Goal: Task Accomplishment & Management: Use online tool/utility

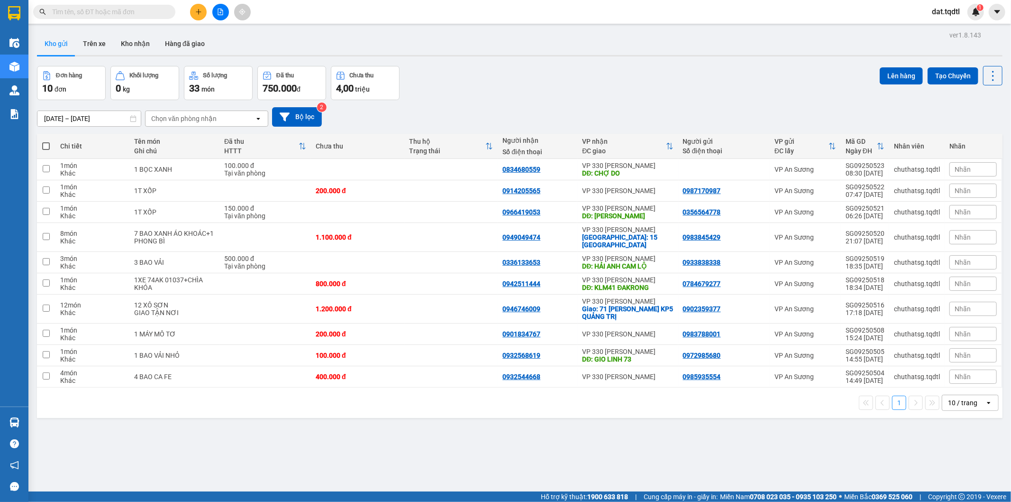
click at [156, 13] on input "text" at bounding box center [108, 12] width 112 height 10
click at [215, 12] on button at bounding box center [220, 12] width 17 height 17
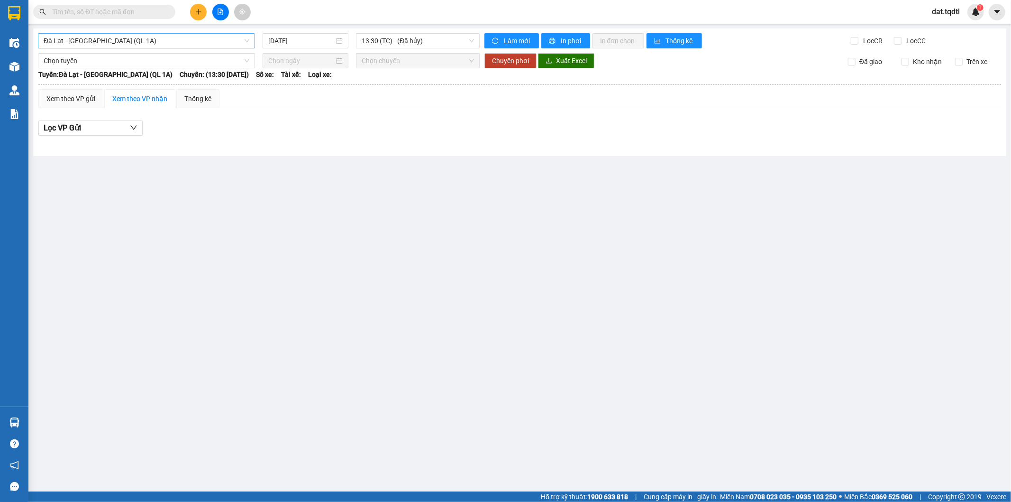
click at [148, 37] on span "Đà Lạt - [GEOGRAPHIC_DATA] (QL 1A)" at bounding box center [147, 41] width 206 height 14
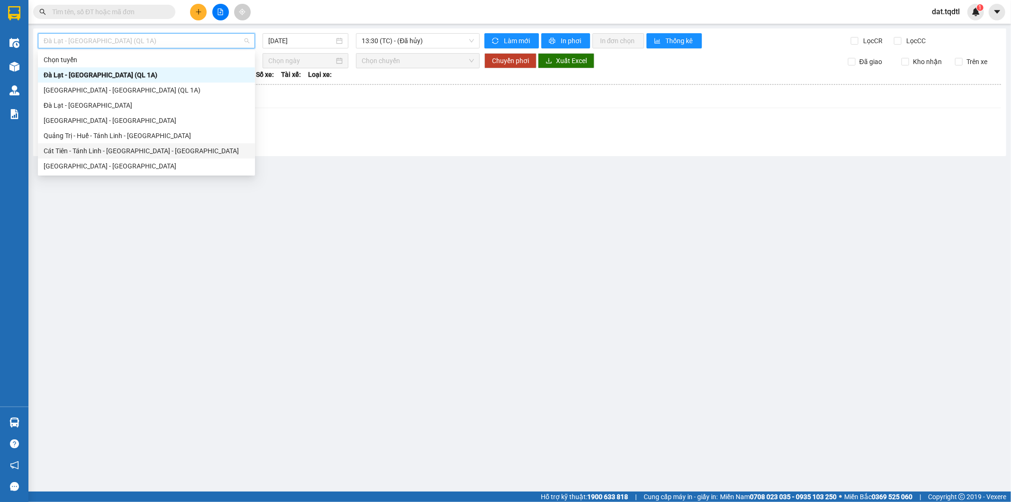
click at [125, 152] on div "Cát Tiên - Tánh Linh - [GEOGRAPHIC_DATA] - [GEOGRAPHIC_DATA]" at bounding box center [147, 151] width 206 height 10
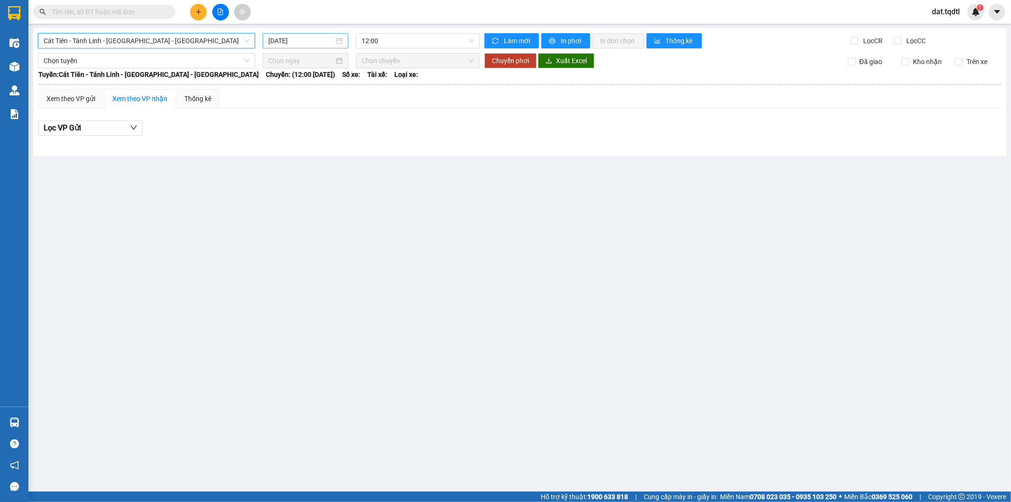
click at [312, 40] on input "[DATE]" at bounding box center [301, 41] width 66 height 10
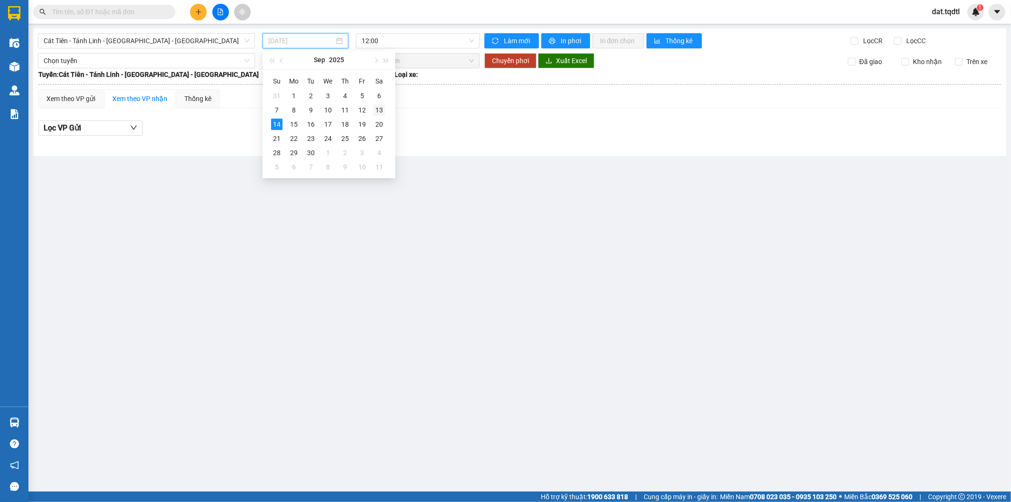
click at [378, 109] on div "13" at bounding box center [379, 109] width 11 height 11
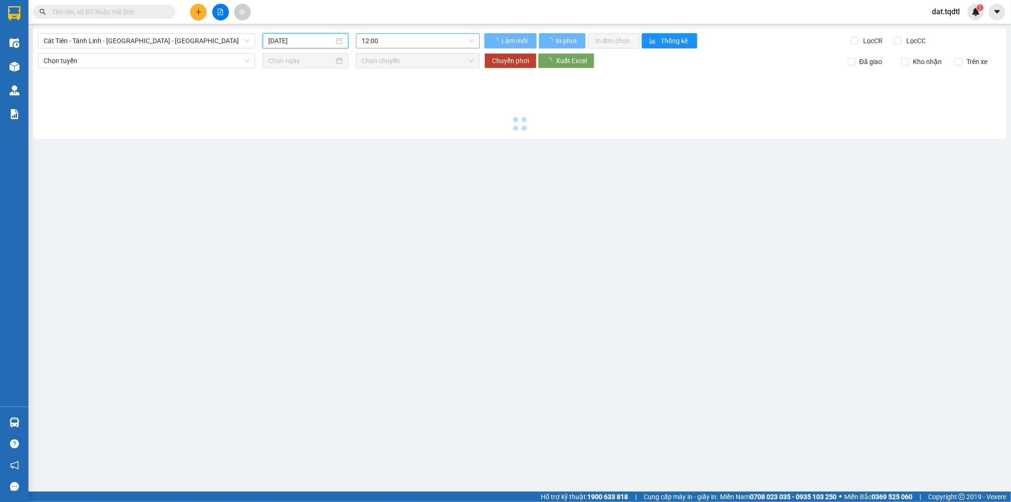
type input "[DATE]"
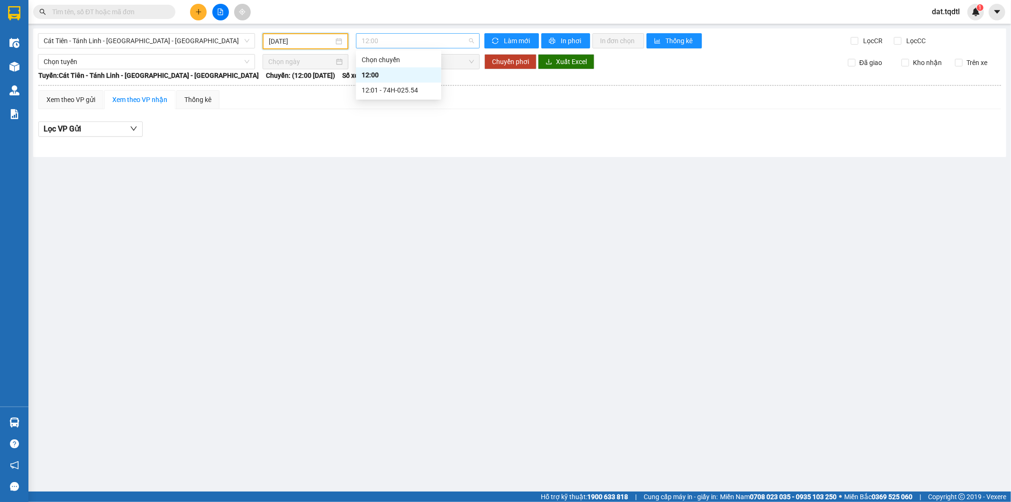
click at [396, 45] on span "12:00" at bounding box center [418, 41] width 112 height 14
click at [401, 88] on div "12:01 - 74H-025.54" at bounding box center [399, 90] width 74 height 10
click at [233, 40] on span "Cát Tiên - Tánh Linh - [GEOGRAPHIC_DATA] - [GEOGRAPHIC_DATA]" at bounding box center [147, 41] width 206 height 14
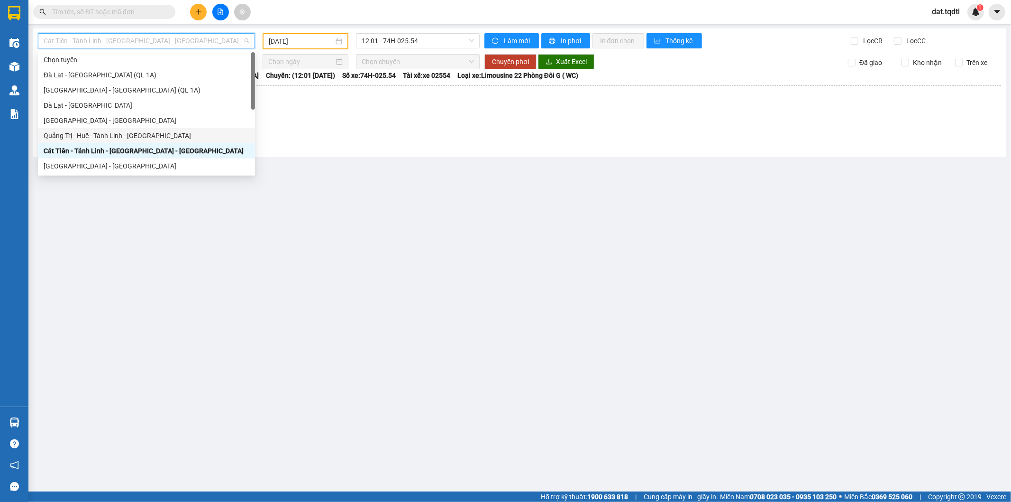
click at [171, 133] on div "Quảng Trị - Huế - Tánh Linh - [GEOGRAPHIC_DATA]" at bounding box center [147, 135] width 206 height 10
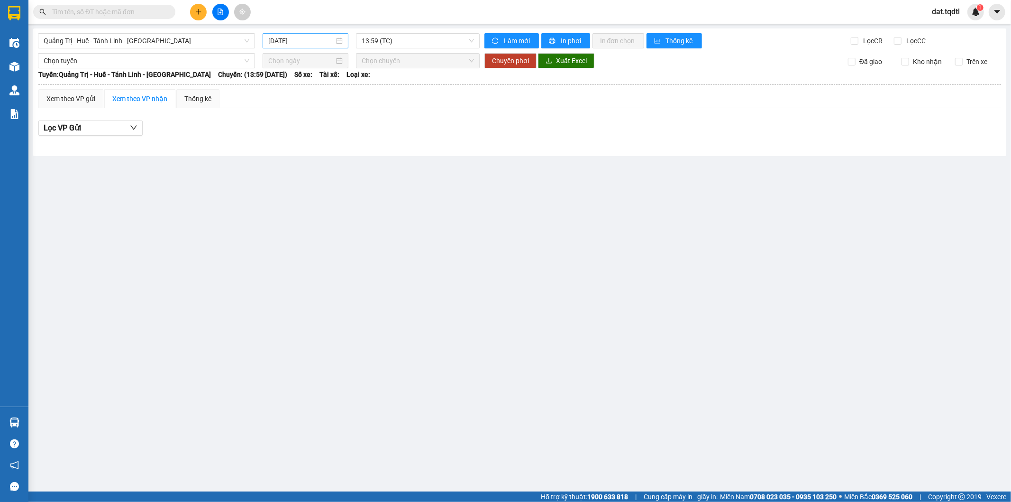
click at [335, 39] on div "[DATE]" at bounding box center [305, 41] width 74 height 10
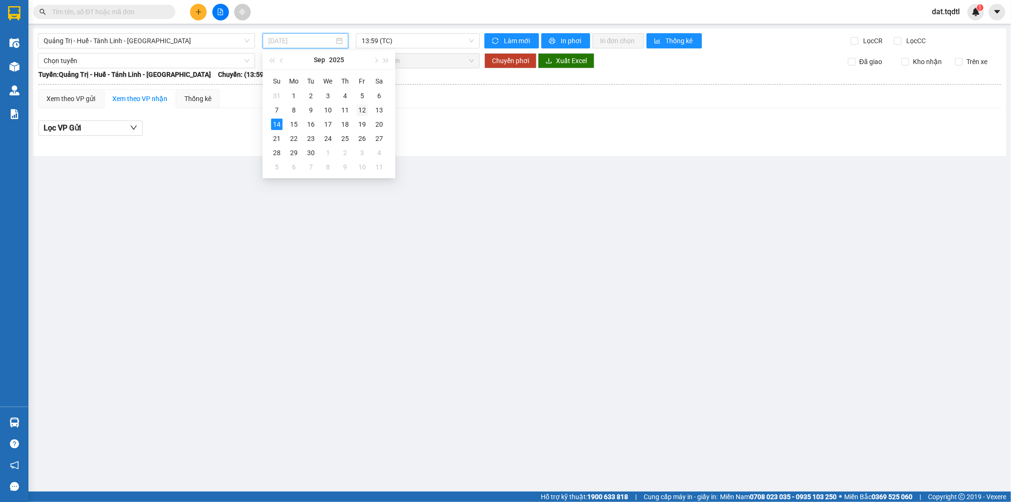
click at [363, 107] on div "12" at bounding box center [362, 109] width 11 height 11
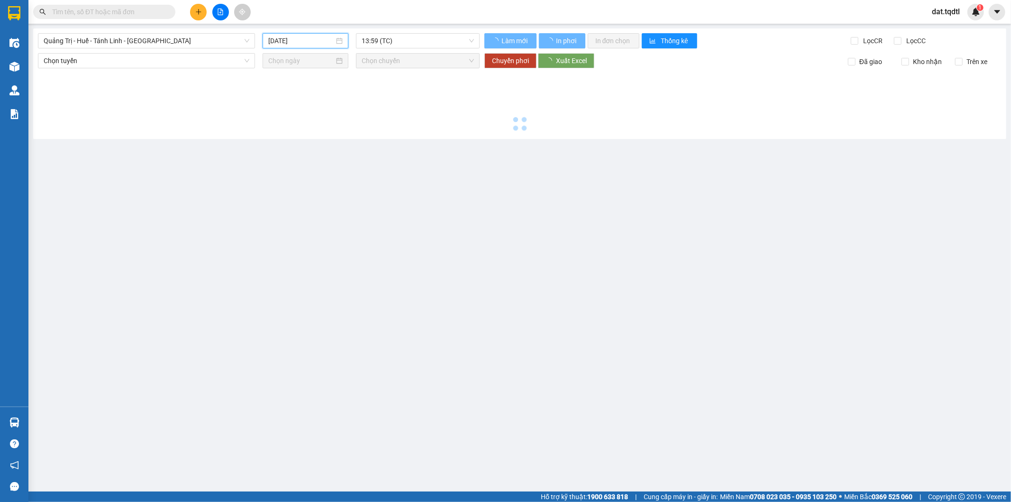
type input "[DATE]"
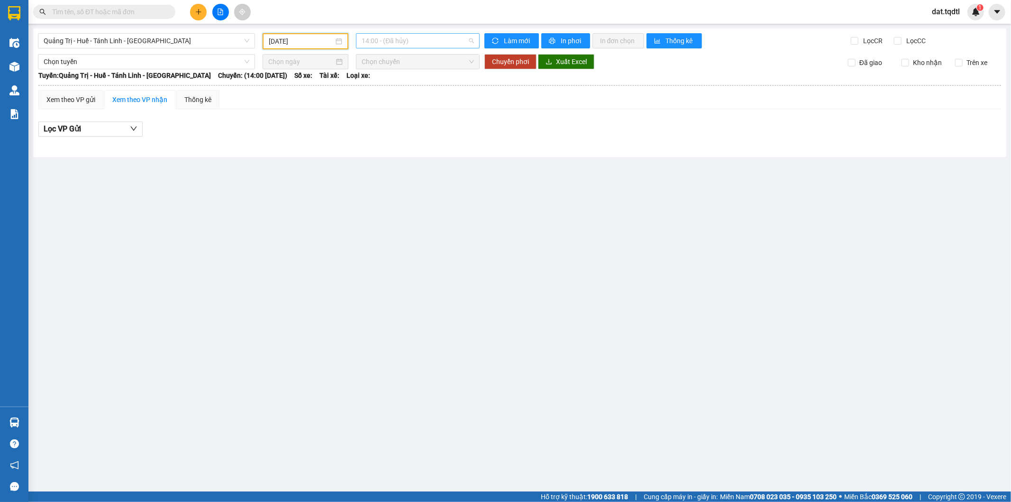
click at [410, 44] on span "14:00 - (Đã hủy)" at bounding box center [418, 41] width 112 height 14
click at [409, 87] on div "14:01 - 74H-025.54" at bounding box center [399, 90] width 74 height 10
